Goal: Complete application form

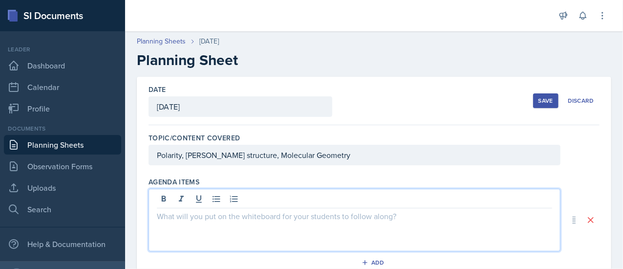
click at [188, 222] on div at bounding box center [354, 220] width 412 height 63
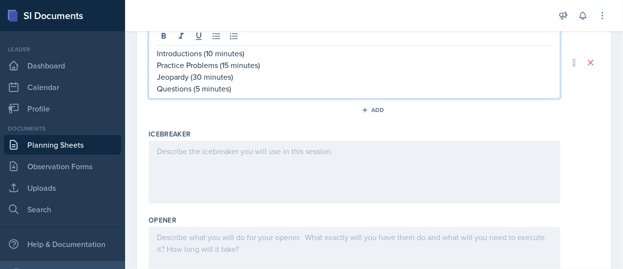
scroll to position [163, 0]
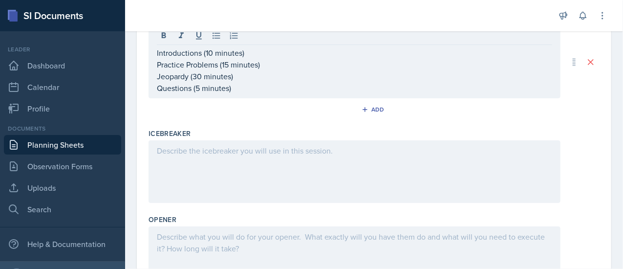
click at [190, 165] on div at bounding box center [354, 171] width 412 height 63
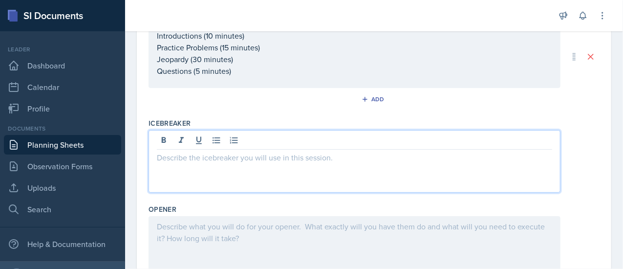
paste div
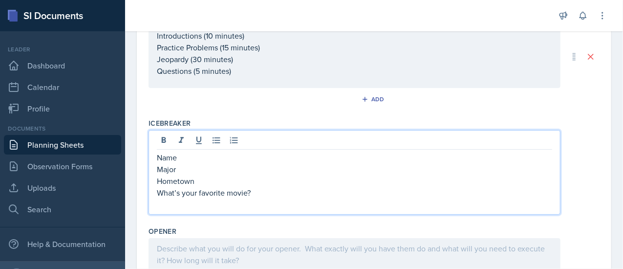
click at [247, 189] on p "What’s your favorite movie?" at bounding box center [354, 193] width 395 height 12
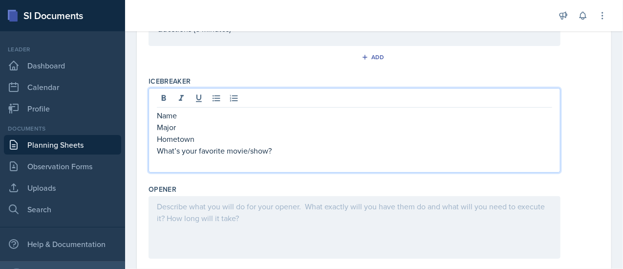
scroll to position [206, 0]
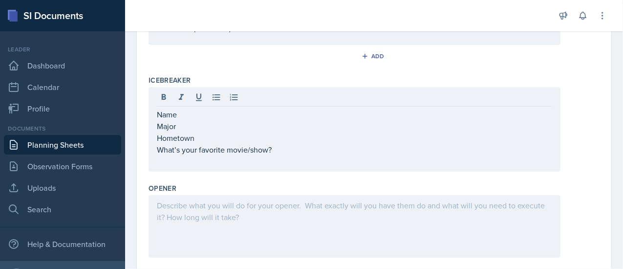
click at [230, 210] on div at bounding box center [354, 226] width 412 height 63
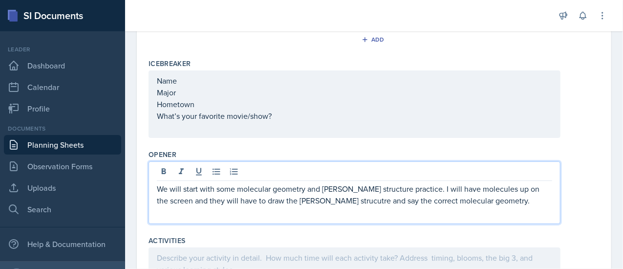
click at [324, 186] on p "We will start with some molecular geometry and [PERSON_NAME] structure practice…" at bounding box center [354, 194] width 395 height 23
click at [297, 203] on p "We will start with some molecular geometry and [PERSON_NAME] structure practice…" at bounding box center [354, 194] width 395 height 23
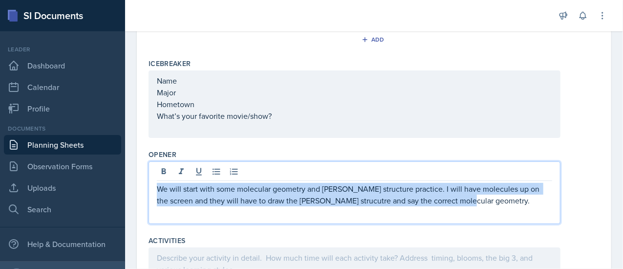
drag, startPoint x: 297, startPoint y: 203, endPoint x: 292, endPoint y: 202, distance: 5.5
click at [292, 202] on p "We will start with some molecular geometry and [PERSON_NAME] structure practice…" at bounding box center [354, 194] width 395 height 23
click at [290, 201] on p "We will start with some molecular geometry and [PERSON_NAME] structure practice…" at bounding box center [354, 194] width 395 height 23
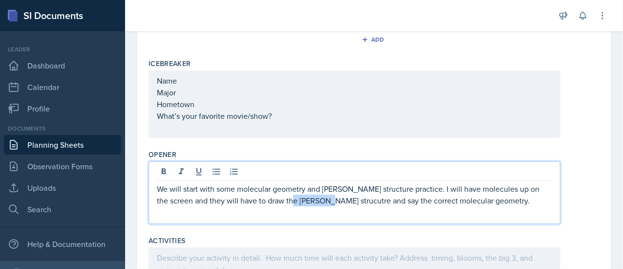
click at [290, 201] on p "We will start with some molecular geometry and [PERSON_NAME] structure practice…" at bounding box center [354, 194] width 395 height 23
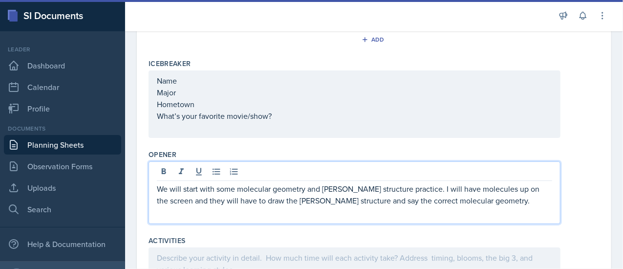
click at [290, 201] on p "We will start with some molecular geometry and [PERSON_NAME] structure practice…" at bounding box center [354, 194] width 395 height 23
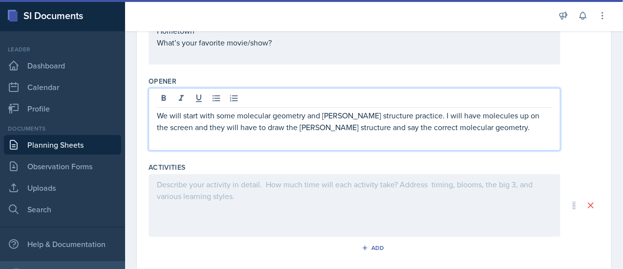
scroll to position [343, 0]
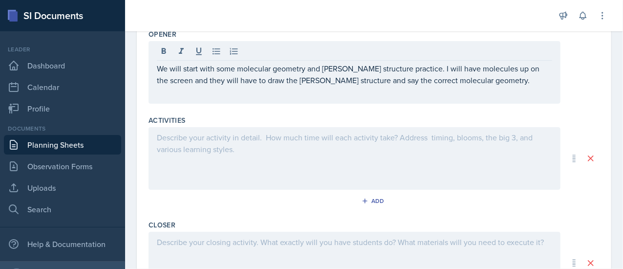
click at [254, 145] on div at bounding box center [354, 158] width 412 height 63
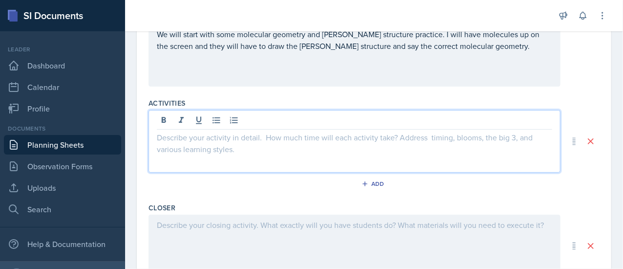
click at [457, 52] on div "We will start with some molecular geometry and [PERSON_NAME] structure practice…" at bounding box center [354, 55] width 412 height 63
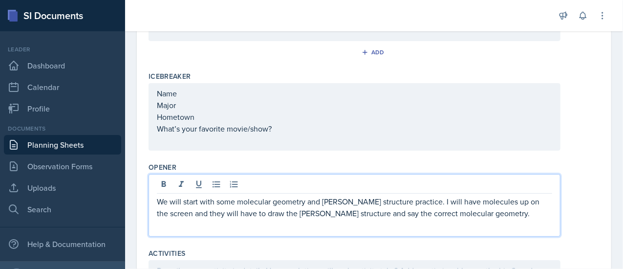
scroll to position [222, 0]
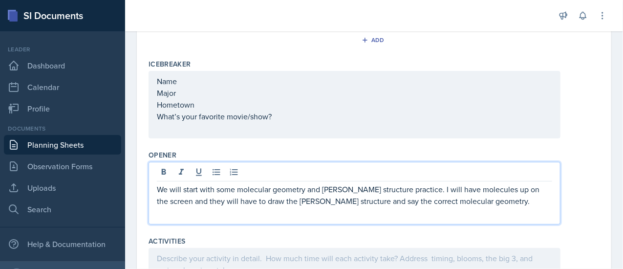
click at [464, 200] on p "We will start with some molecular geometry and [PERSON_NAME] structure practice…" at bounding box center [354, 194] width 395 height 23
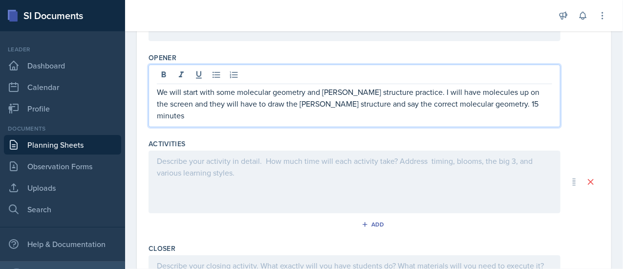
click at [340, 184] on div at bounding box center [354, 181] width 412 height 63
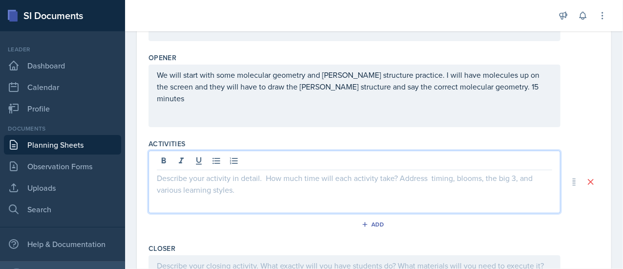
scroll to position [336, 0]
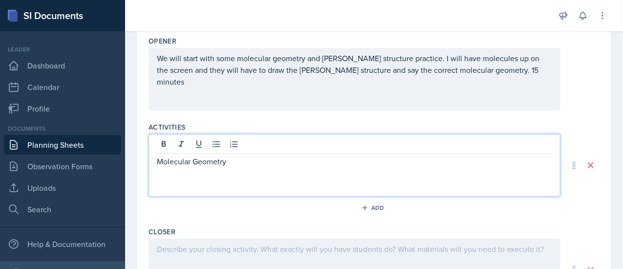
click at [305, 169] on div "Molecular Geometry" at bounding box center [354, 165] width 412 height 63
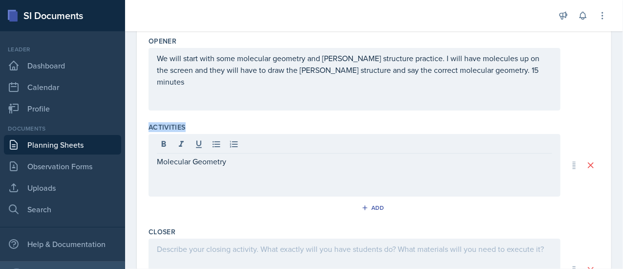
click at [305, 169] on div "Molecular Geometry" at bounding box center [354, 165] width 412 height 63
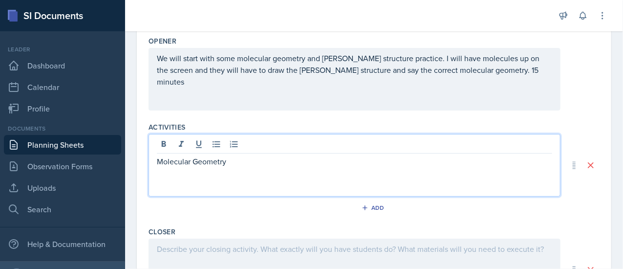
click at [227, 161] on p "Molecular Geometry" at bounding box center [354, 161] width 395 height 12
click at [306, 160] on p "Exam 2 material on a Jeopardy game." at bounding box center [354, 161] width 395 height 12
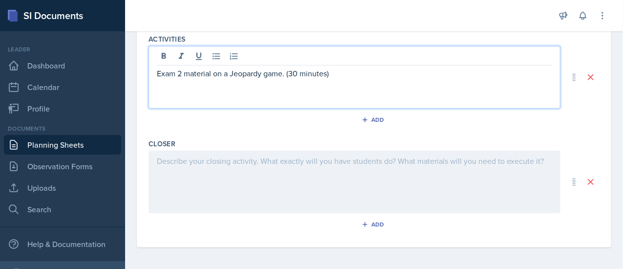
click at [159, 75] on p "Exam 2 material on a Jeopardy game. (30 minutes)" at bounding box center [354, 73] width 395 height 12
click at [216, 76] on p "Exam 2 material on a Jeopardy game. (30 minutes)" at bounding box center [354, 73] width 395 height 12
click at [243, 165] on div at bounding box center [354, 181] width 412 height 63
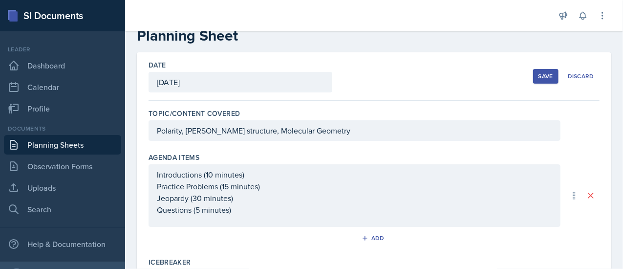
scroll to position [25, 0]
click at [538, 75] on div "Save" at bounding box center [545, 76] width 15 height 8
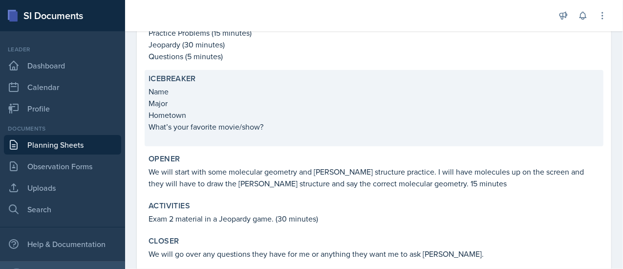
scroll to position [217, 0]
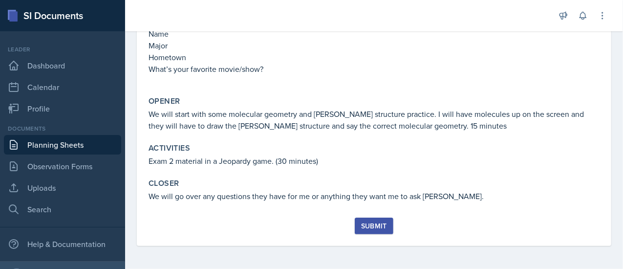
click at [363, 218] on button "Submit" at bounding box center [374, 225] width 39 height 17
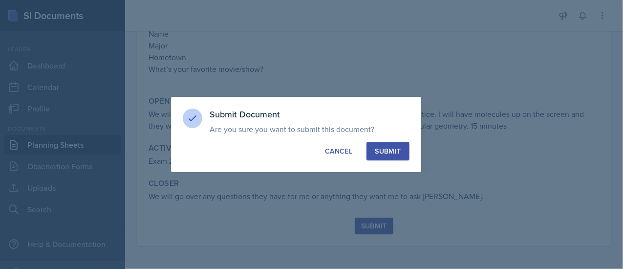
click at [400, 154] on div "Submit" at bounding box center [388, 151] width 26 height 10
